Goal: Task Accomplishment & Management: Complete application form

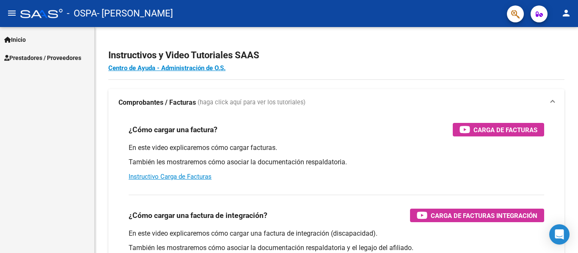
click at [38, 60] on span "Prestadores / Proveedores" at bounding box center [42, 57] width 77 height 9
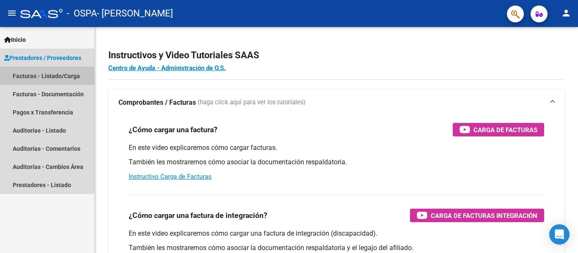
click at [66, 76] on link "Facturas - Listado/Carga" at bounding box center [47, 76] width 94 height 18
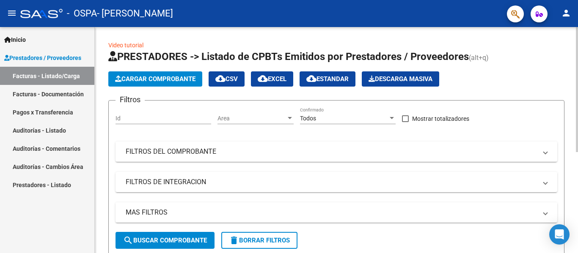
click at [163, 81] on span "Cargar Comprobante" at bounding box center [155, 79] width 80 height 8
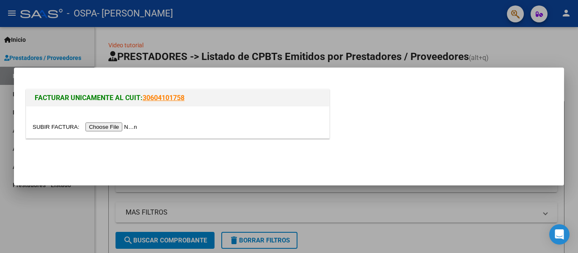
click at [127, 128] on input "file" at bounding box center [86, 127] width 107 height 9
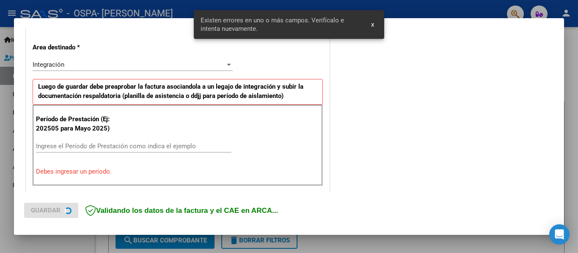
scroll to position [196, 0]
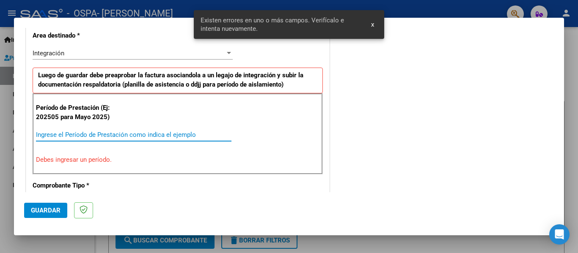
click at [124, 133] on input "Ingrese el Período de Prestación como indica el ejemplo" at bounding box center [133, 135] width 195 height 8
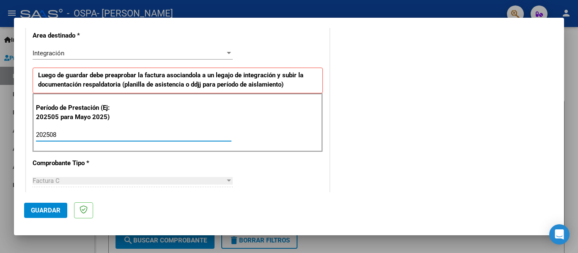
type input "202508"
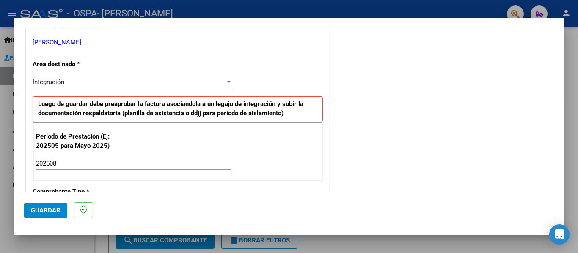
scroll to position [167, 0]
click at [343, 137] on div "COMENTARIOS Comentarios del Prestador / Gerenciador:" at bounding box center [442, 237] width 223 height 735
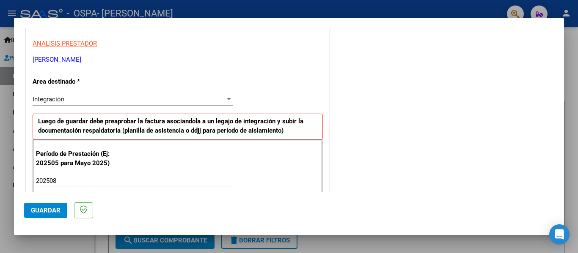
scroll to position [145, 0]
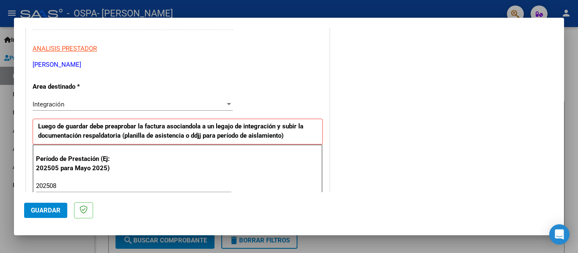
click at [208, 108] on div "Integración" at bounding box center [129, 105] width 192 height 8
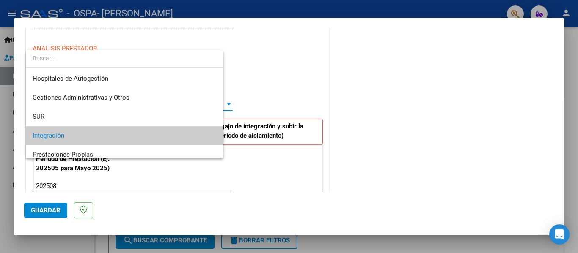
scroll to position [32, 0]
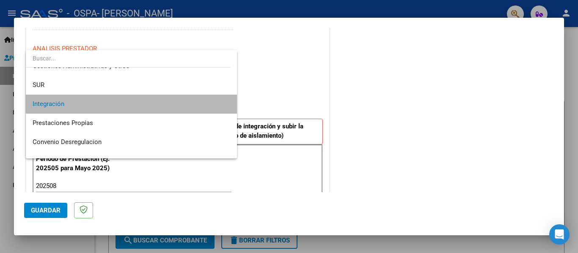
click at [207, 106] on span "Integración" at bounding box center [132, 104] width 198 height 19
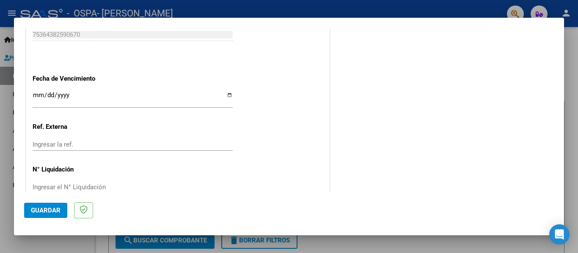
scroll to position [563, 0]
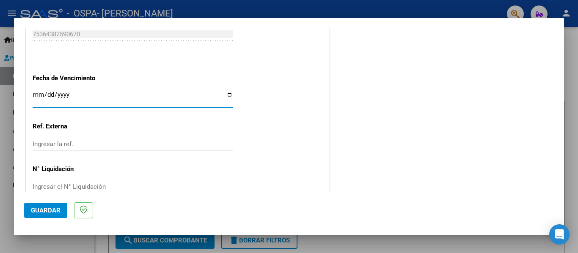
click at [174, 93] on input "Ingresar la fecha" at bounding box center [133, 98] width 200 height 14
click at [166, 99] on input "Ingresar la fecha" at bounding box center [133, 98] width 200 height 14
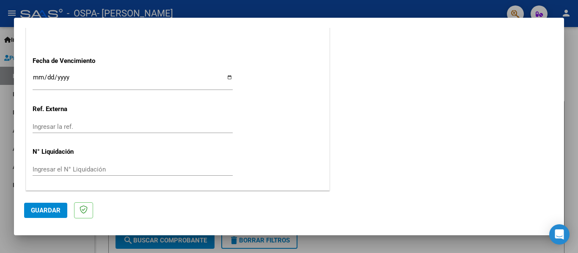
click at [71, 169] on input "Ingresar el N° Liquidación" at bounding box center [133, 170] width 200 height 8
click at [68, 127] on input "Ingresar la ref." at bounding box center [133, 127] width 200 height 8
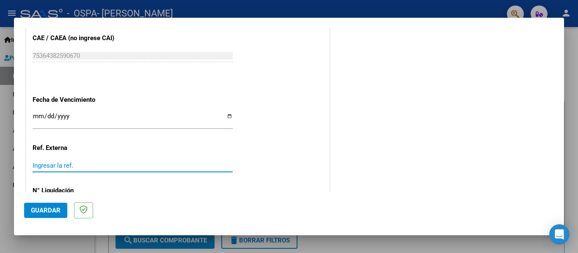
scroll to position [543, 0]
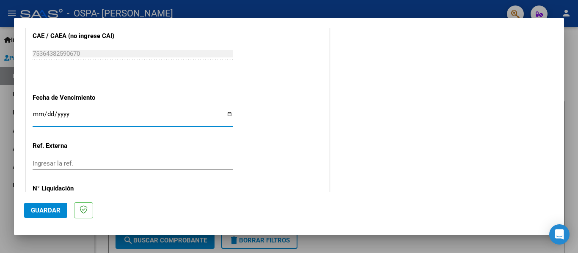
click at [38, 114] on input "Ingresar la fecha" at bounding box center [133, 118] width 200 height 14
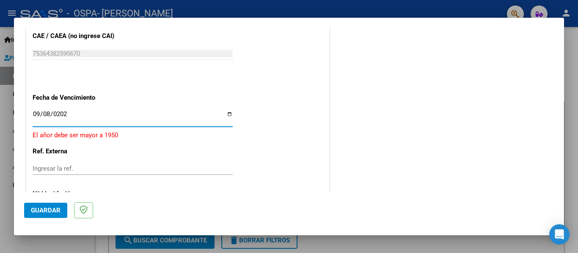
type input "[DATE]"
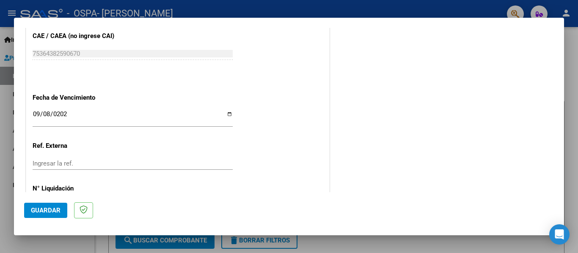
click at [73, 151] on p "Ref. Externa" at bounding box center [76, 146] width 87 height 10
click at [65, 171] on div "Ingresar la ref." at bounding box center [133, 167] width 200 height 21
click at [63, 163] on input "Ingresar la ref." at bounding box center [133, 164] width 200 height 8
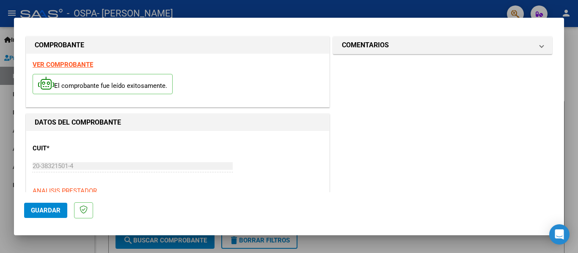
scroll to position [0, 0]
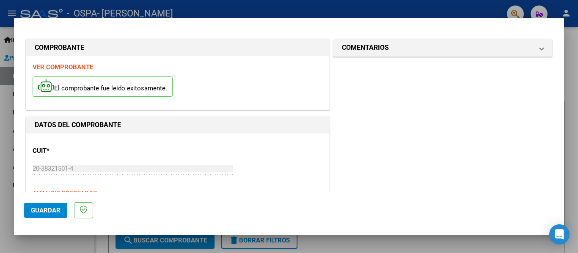
click at [53, 212] on span "Guardar" at bounding box center [46, 211] width 30 height 8
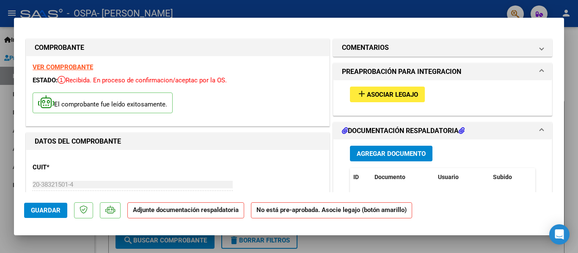
click at [381, 97] on span "Asociar Legajo" at bounding box center [392, 95] width 51 height 8
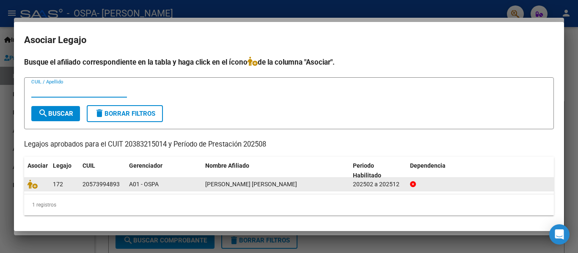
click at [168, 182] on div "A01 - OSPA" at bounding box center [163, 185] width 69 height 10
click at [58, 181] on span "172" at bounding box center [58, 184] width 10 height 7
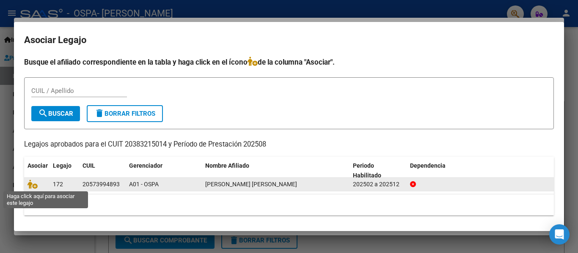
click at [39, 186] on span at bounding box center [33, 184] width 13 height 7
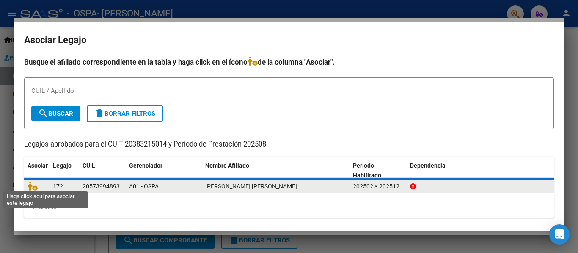
click at [39, 186] on span at bounding box center [33, 186] width 13 height 7
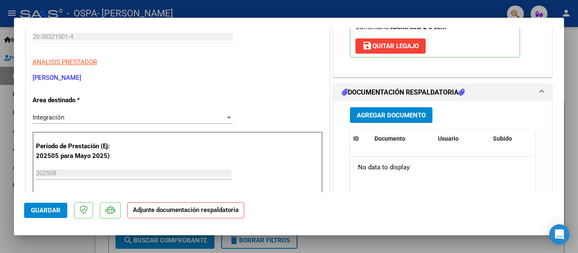
scroll to position [148, 0]
click at [388, 117] on span "Agregar Documento" at bounding box center [391, 115] width 69 height 8
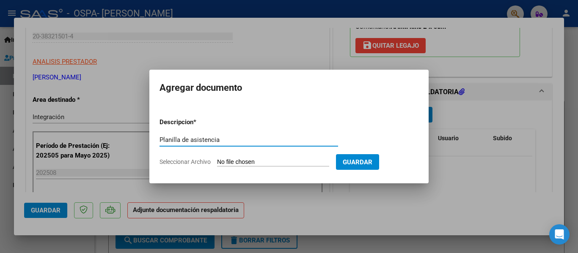
type input "Planilla de asistencia"
click at [372, 164] on span "Guardar" at bounding box center [358, 163] width 30 height 8
click at [291, 159] on input "Seleccionar Archivo" at bounding box center [273, 163] width 112 height 8
type input "C:\fakepath\[PERSON_NAME].pdf"
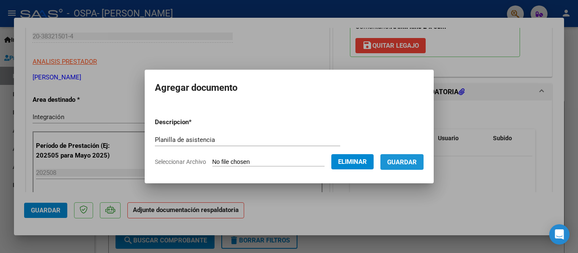
click at [412, 163] on span "Guardar" at bounding box center [402, 163] width 30 height 8
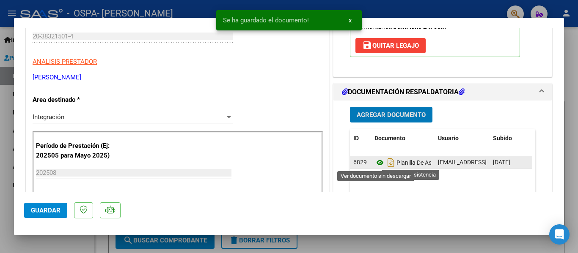
click at [377, 163] on icon at bounding box center [379, 163] width 11 height 10
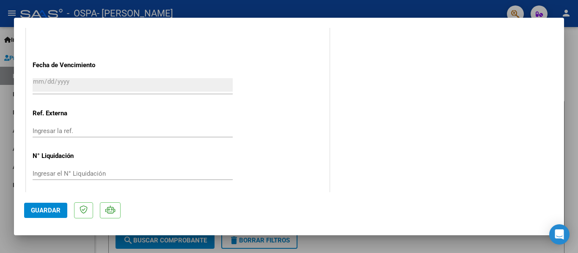
scroll to position [593, 0]
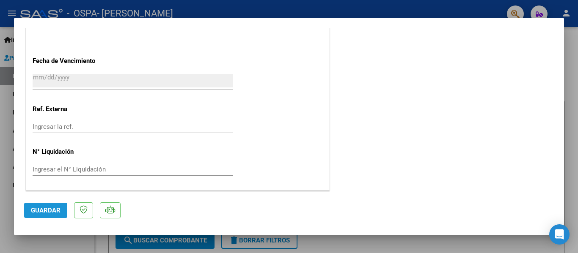
click at [41, 212] on span "Guardar" at bounding box center [46, 211] width 30 height 8
click at [39, 209] on span "Guardar" at bounding box center [46, 211] width 30 height 8
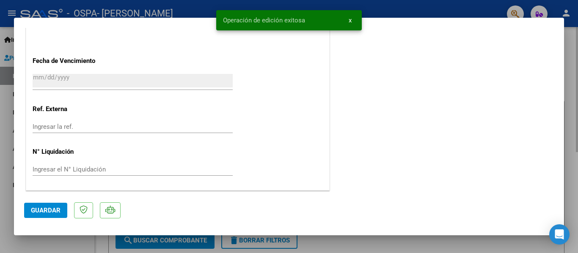
click at [577, 40] on div at bounding box center [289, 126] width 578 height 253
type input "$ 0,00"
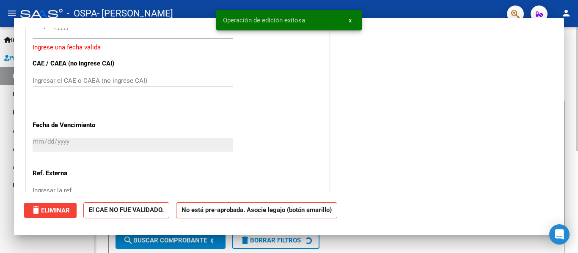
scroll to position [657, 0]
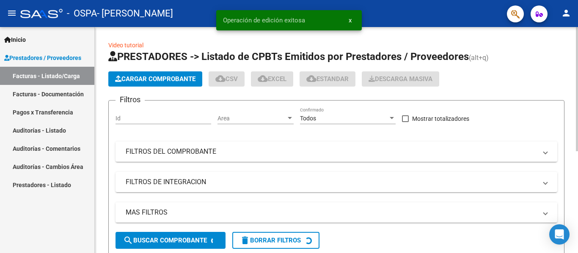
click at [570, 45] on div "Video tutorial PRESTADORES -> Listado de CPBTs Emitidos por Prestadores / Prove…" at bounding box center [336, 229] width 483 height 405
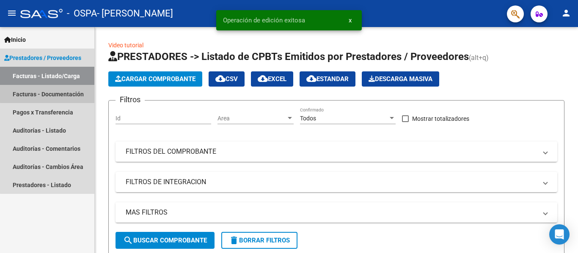
click at [52, 93] on link "Facturas - Documentación" at bounding box center [47, 94] width 94 height 18
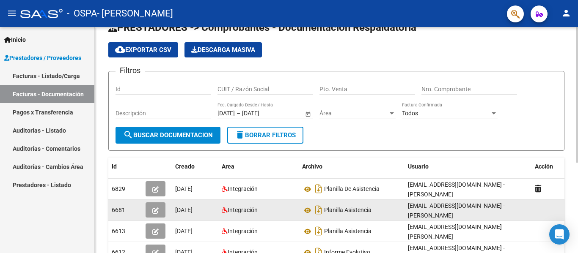
scroll to position [20, 0]
